Goal: Transaction & Acquisition: Purchase product/service

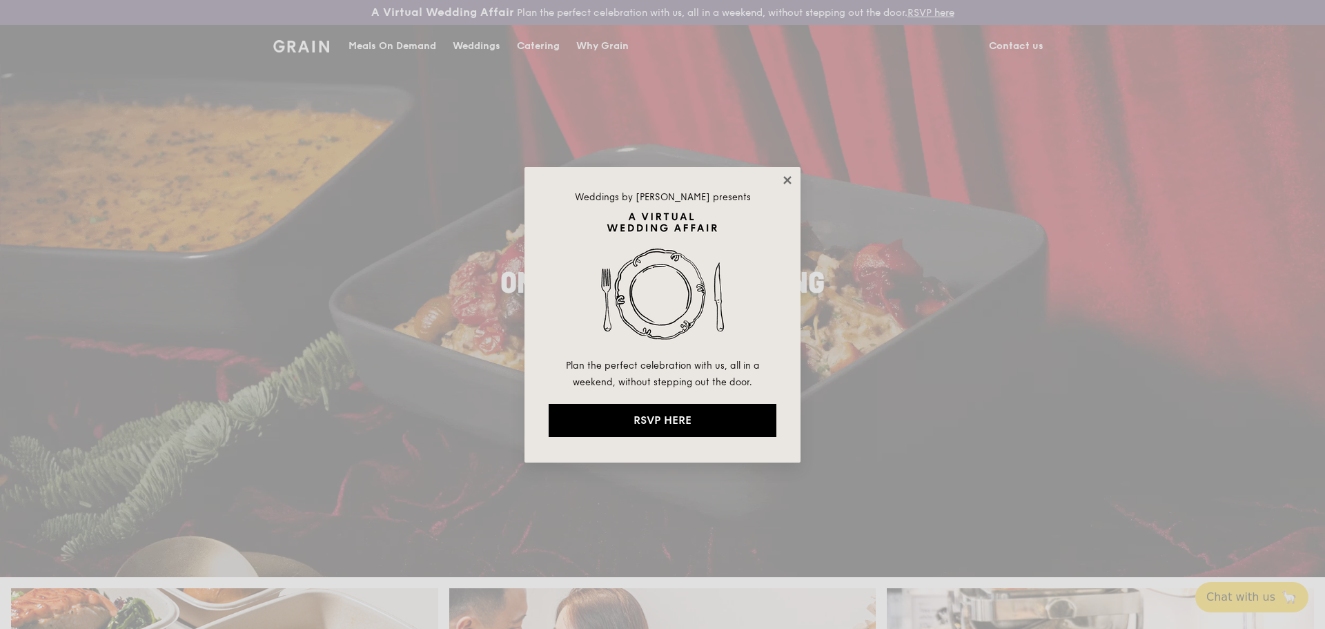
click at [787, 180] on icon at bounding box center [787, 180] width 8 height 8
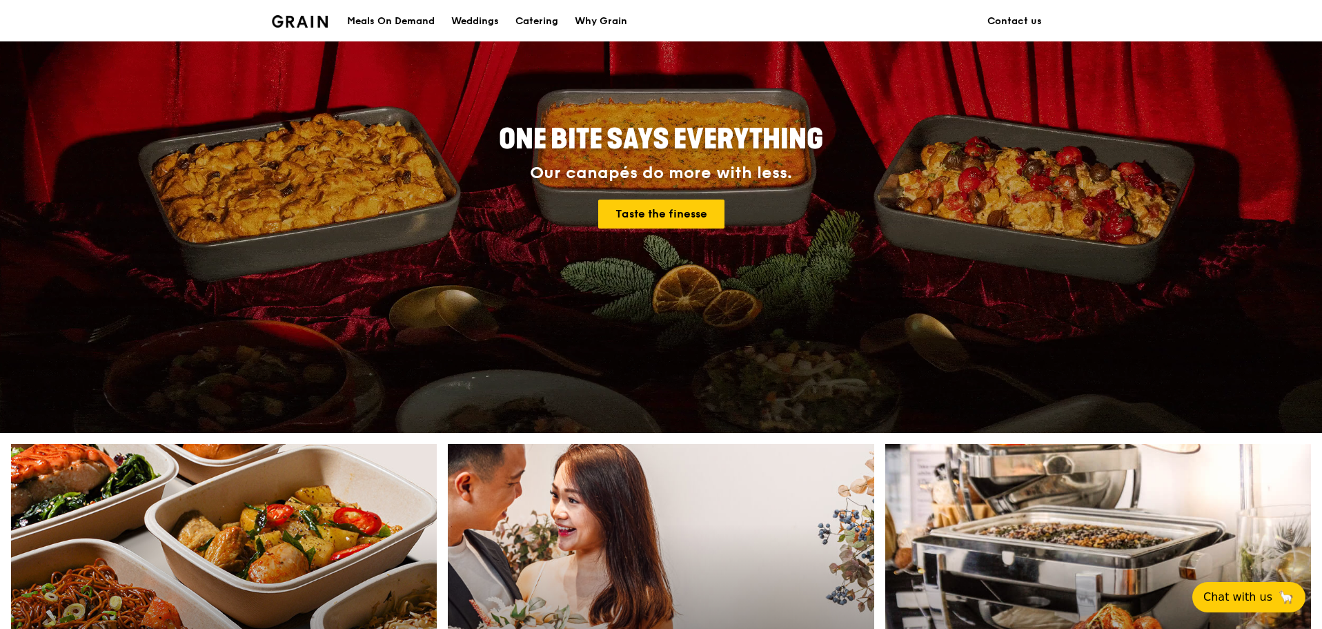
scroll to position [345, 0]
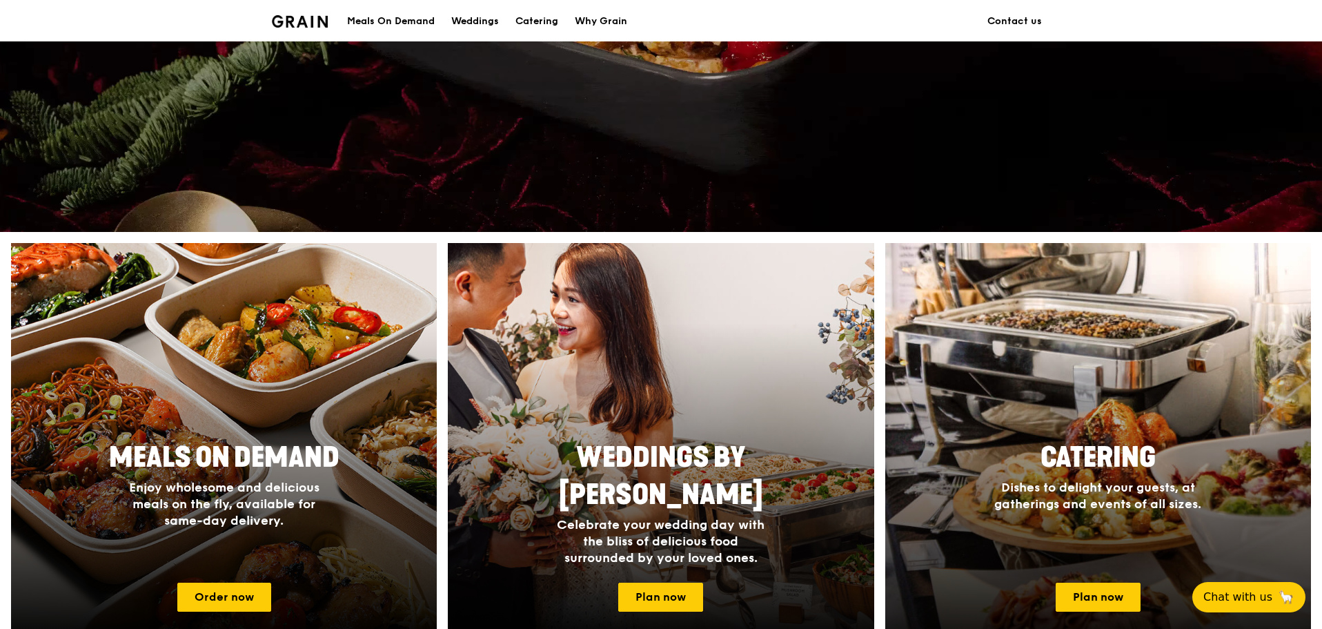
click at [1206, 425] on div at bounding box center [1098, 444] width 469 height 442
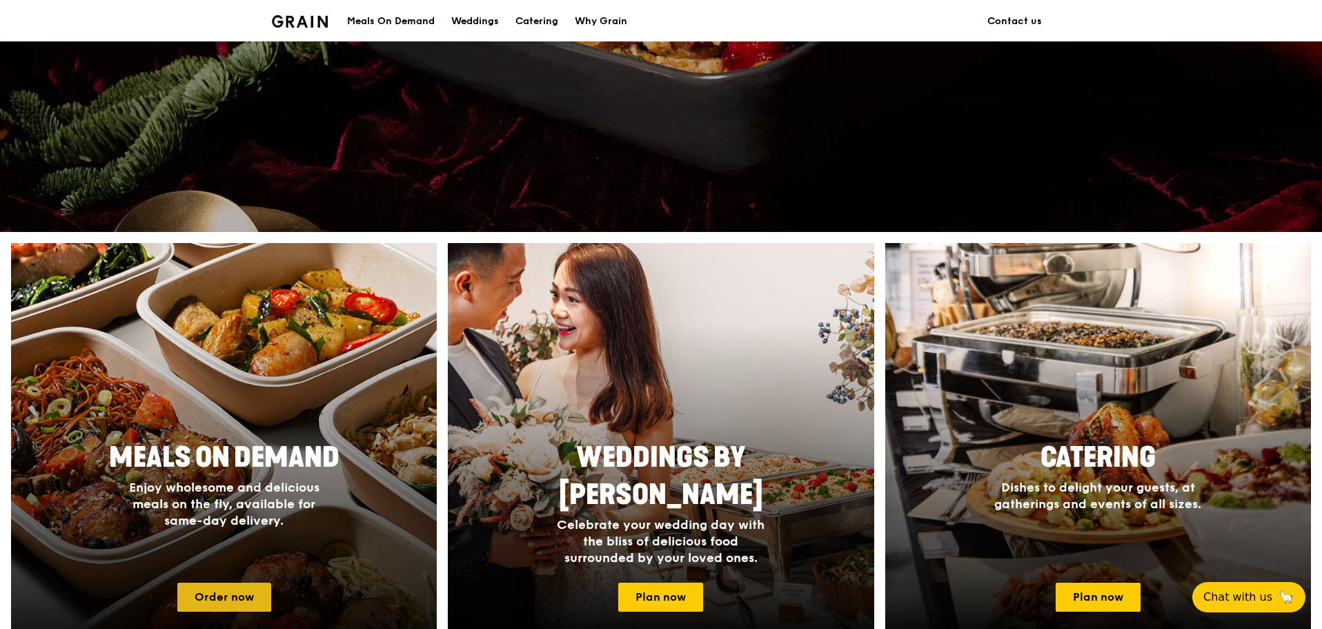
click at [219, 591] on link "Order now" at bounding box center [224, 596] width 94 height 29
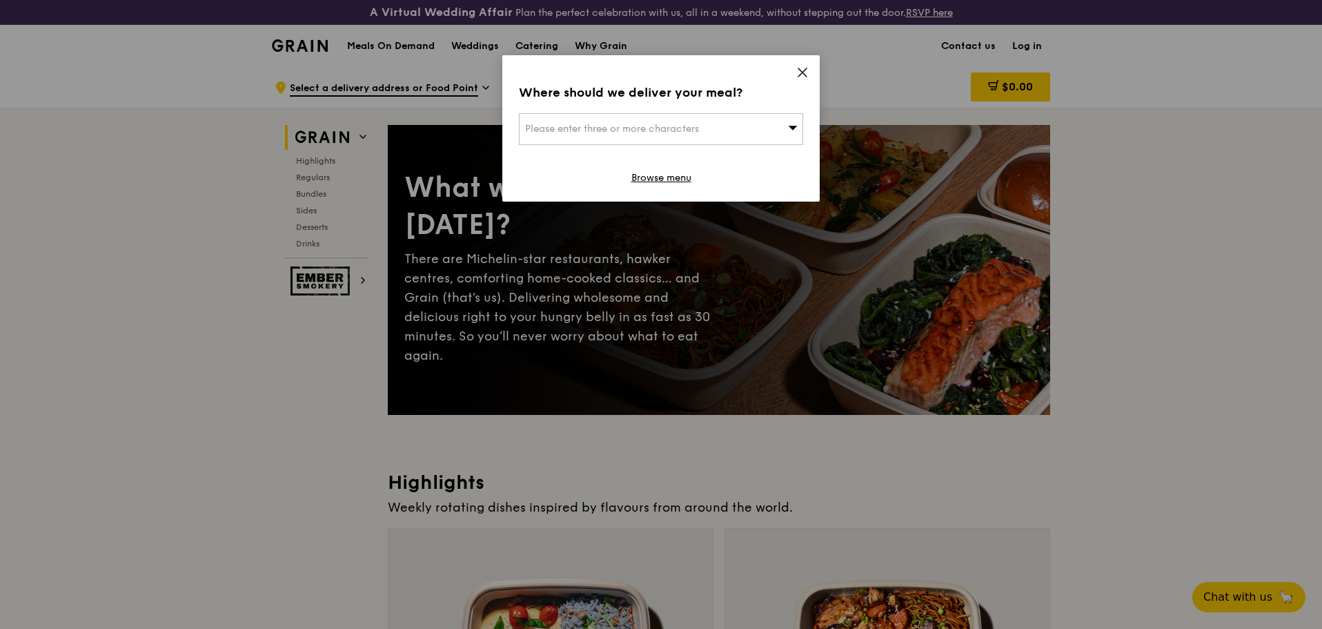
click at [755, 133] on div "Please enter three or more characters" at bounding box center [661, 129] width 284 height 32
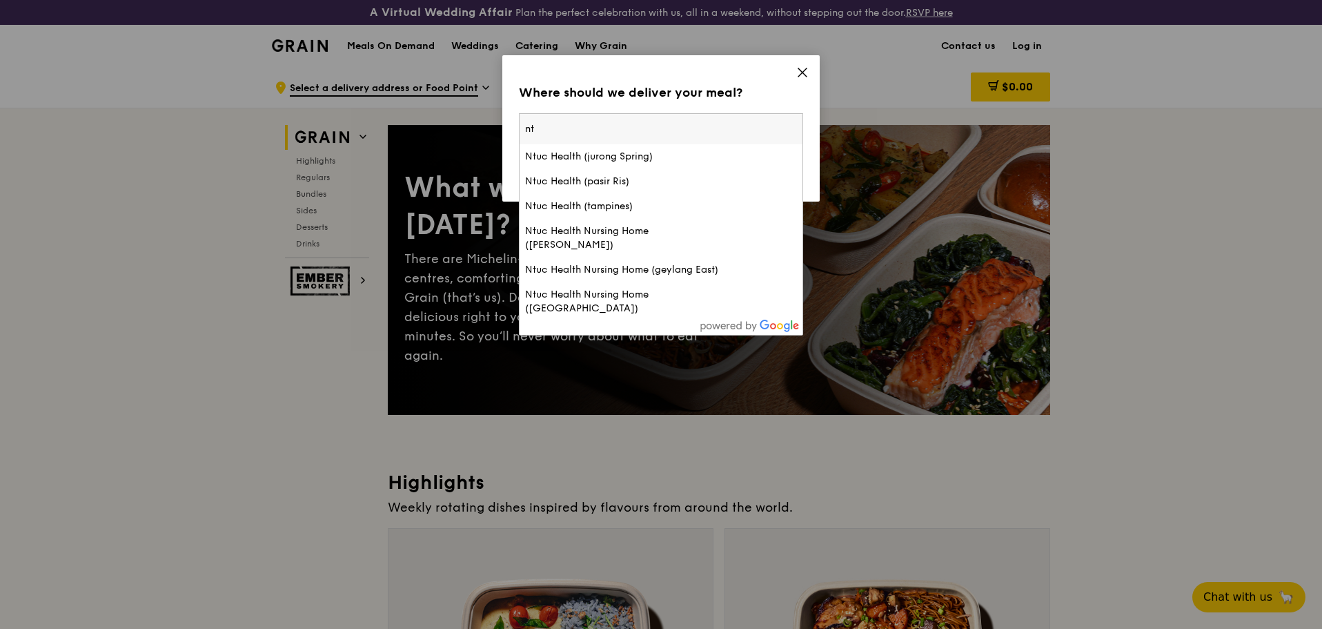
type input "n"
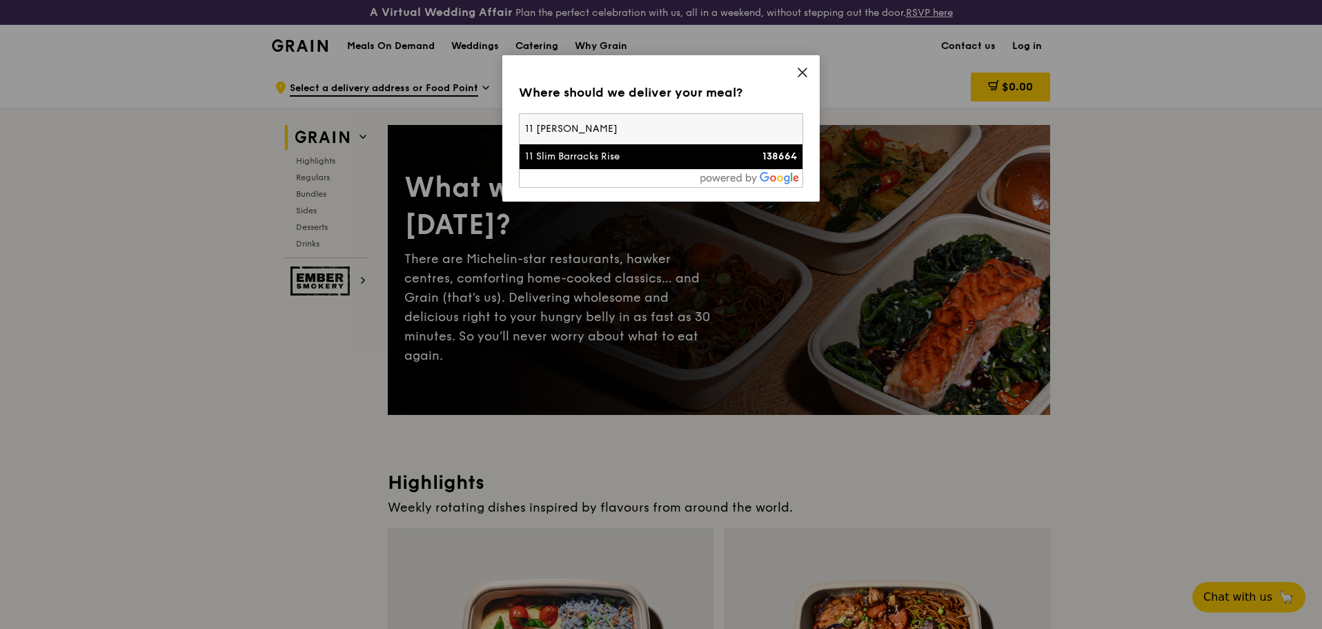
type input "11 [PERSON_NAME]"
click at [736, 158] on div "138664" at bounding box center [763, 157] width 68 height 14
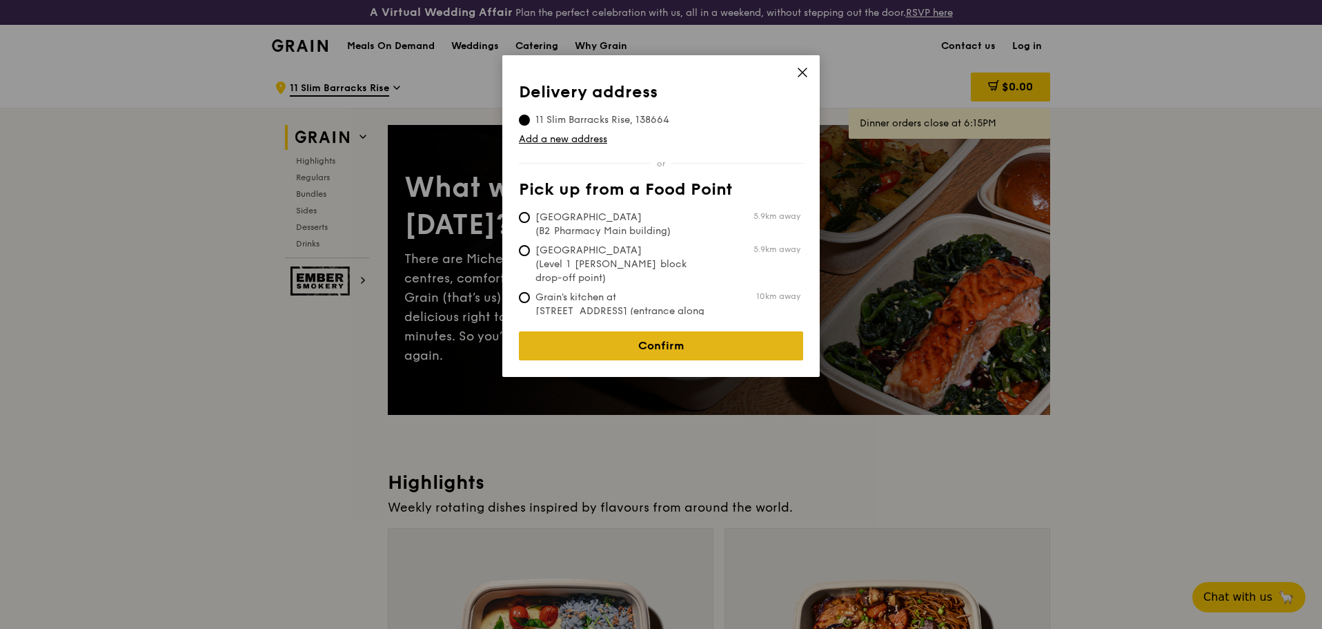
click at [741, 337] on link "Confirm" at bounding box center [661, 345] width 284 height 29
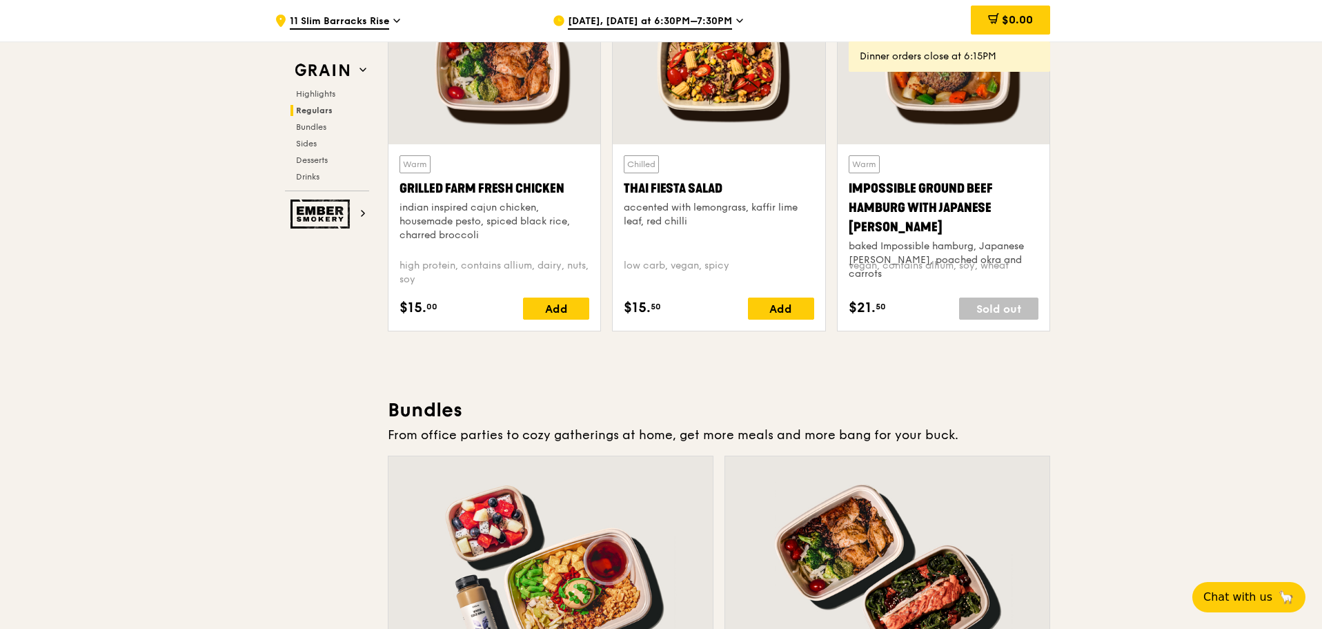
scroll to position [1863, 0]
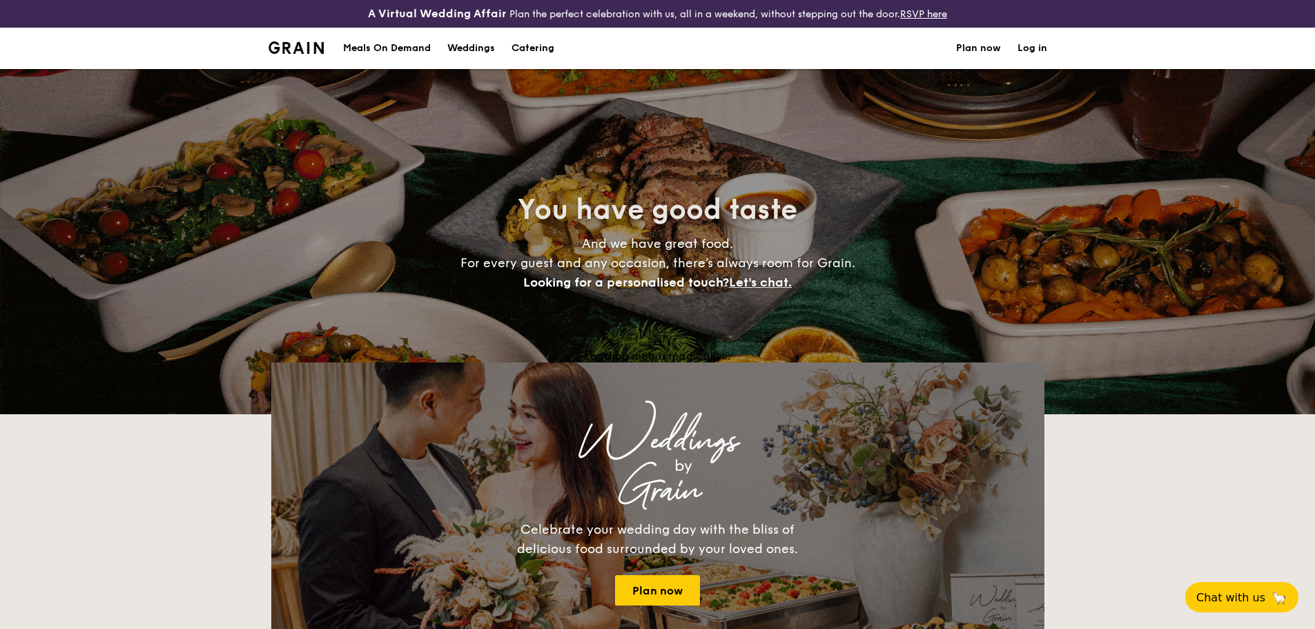
select select
